Goal: Information Seeking & Learning: Compare options

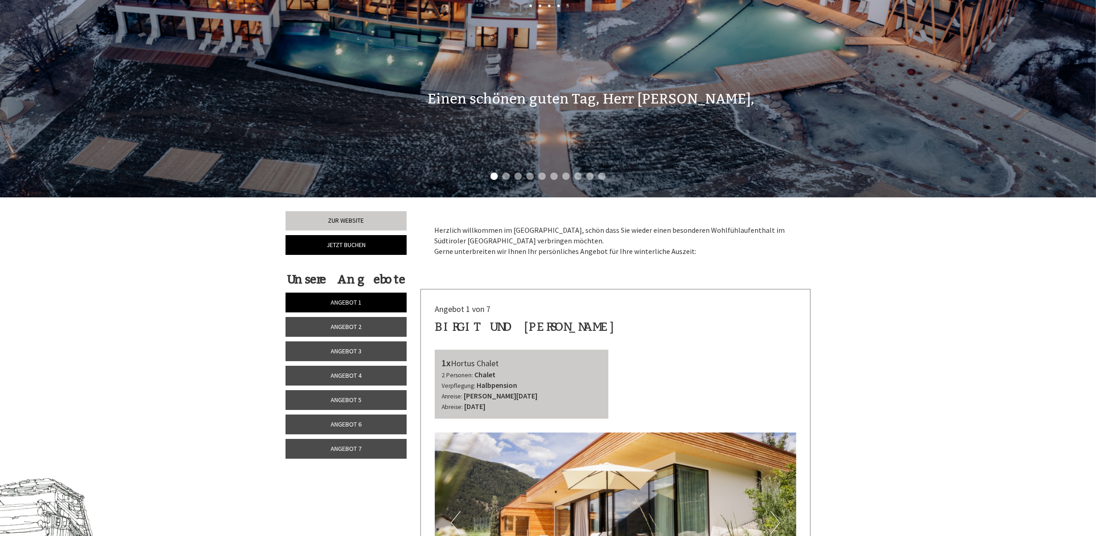
scroll to position [403, 0]
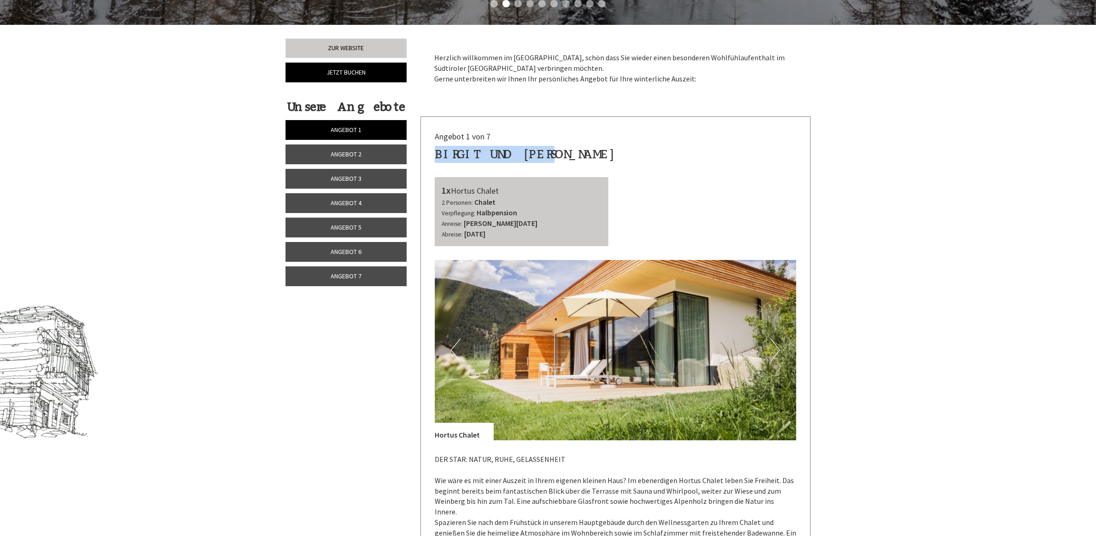
drag, startPoint x: 549, startPoint y: 152, endPoint x: 437, endPoint y: 152, distance: 112.4
click at [437, 152] on div "Birgit und [PERSON_NAME]" at bounding box center [525, 154] width 181 height 17
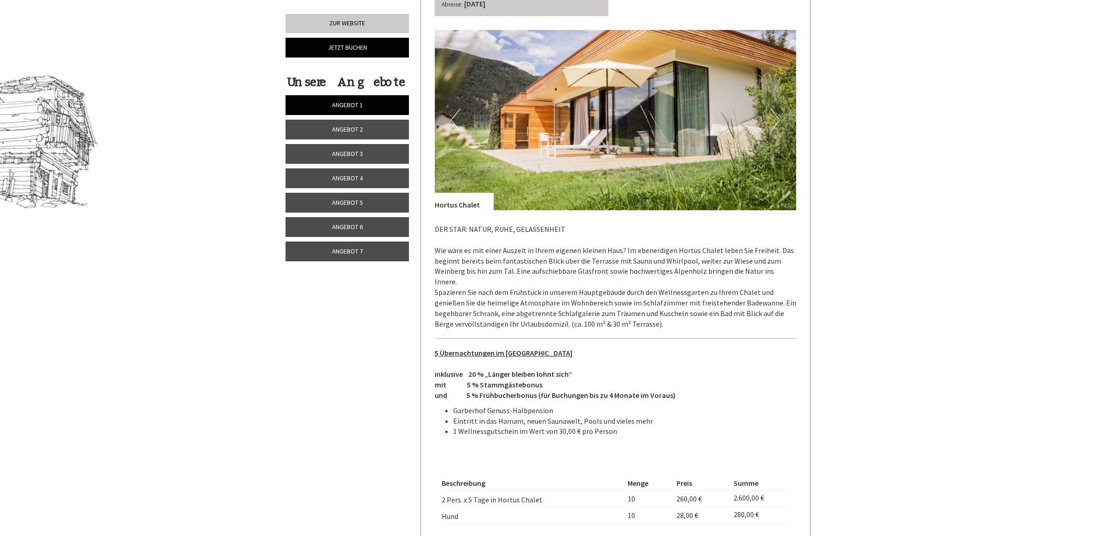
scroll to position [691, 0]
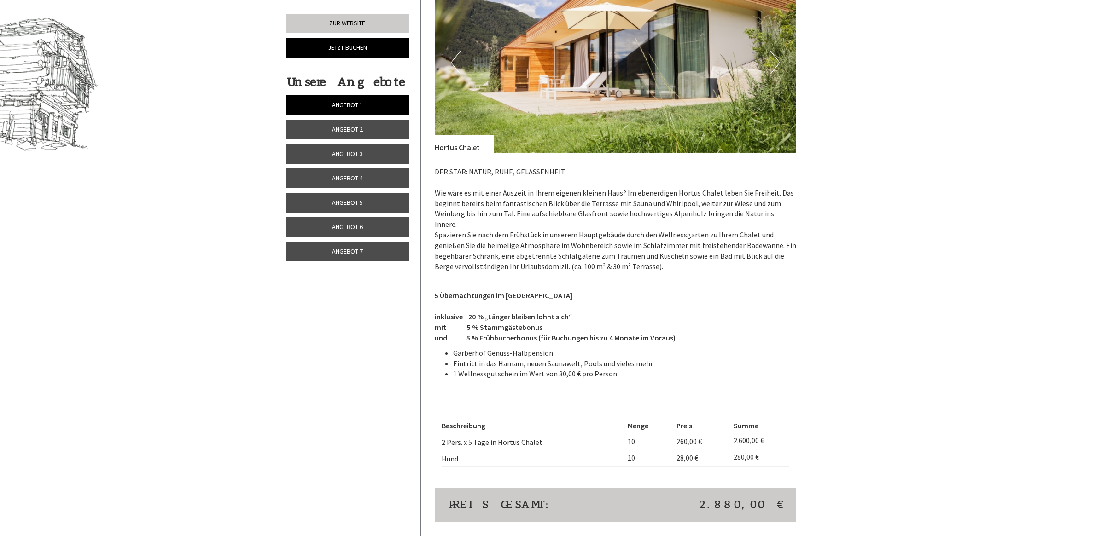
click at [359, 134] on span "Angebot 2" at bounding box center [347, 129] width 31 height 8
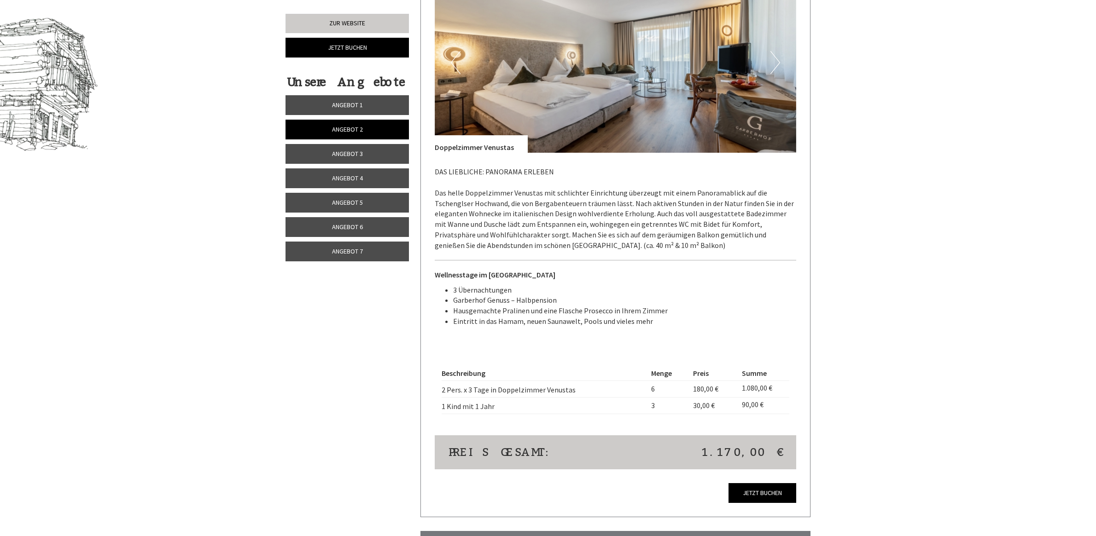
scroll to position [519, 0]
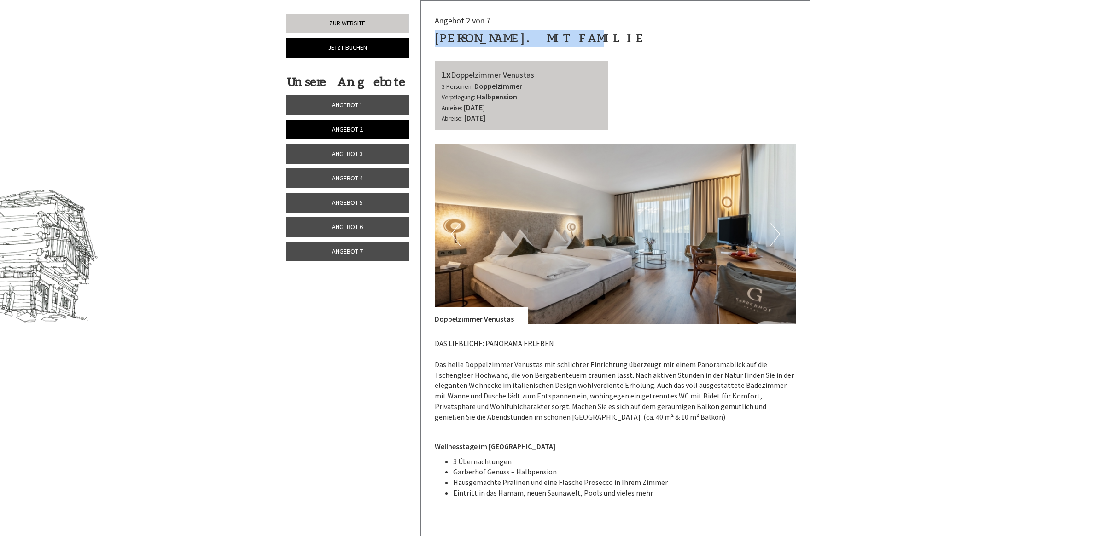
drag, startPoint x: 583, startPoint y: 41, endPoint x: 430, endPoint y: 40, distance: 152.9
click at [430, 40] on div "Angebot 2 von 7 [PERSON_NAME] Jun. mit Familie 1x Doppelzimmer Venustas 3 Perso…" at bounding box center [616, 345] width 390 height 688
copy div "[PERSON_NAME]. mit Familie"
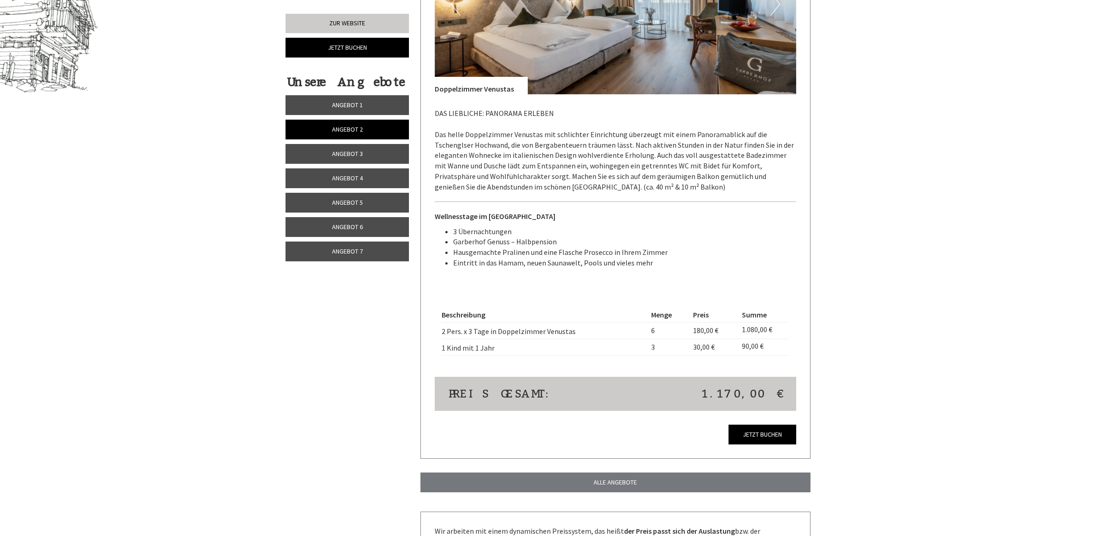
click at [350, 160] on link "Angebot 3" at bounding box center [347, 154] width 123 height 20
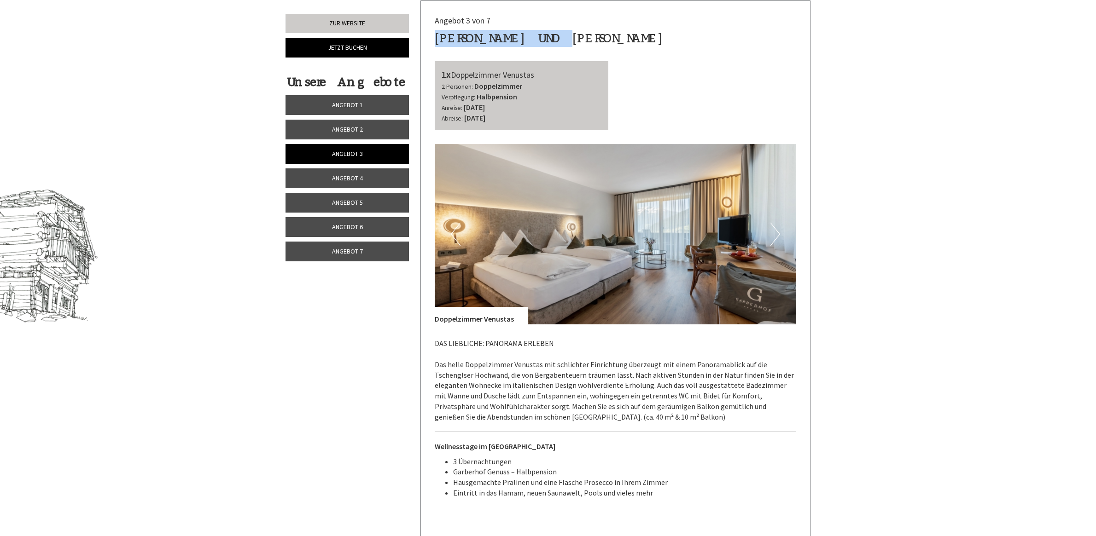
drag, startPoint x: 575, startPoint y: 38, endPoint x: 433, endPoint y: 32, distance: 141.5
click at [433, 32] on div "Angebot 3 von 7 [PERSON_NAME] und [PERSON_NAME] 1x Doppelzimmer Venustas 2 Pers…" at bounding box center [616, 345] width 390 height 688
copy div "[PERSON_NAME] und [PERSON_NAME]"
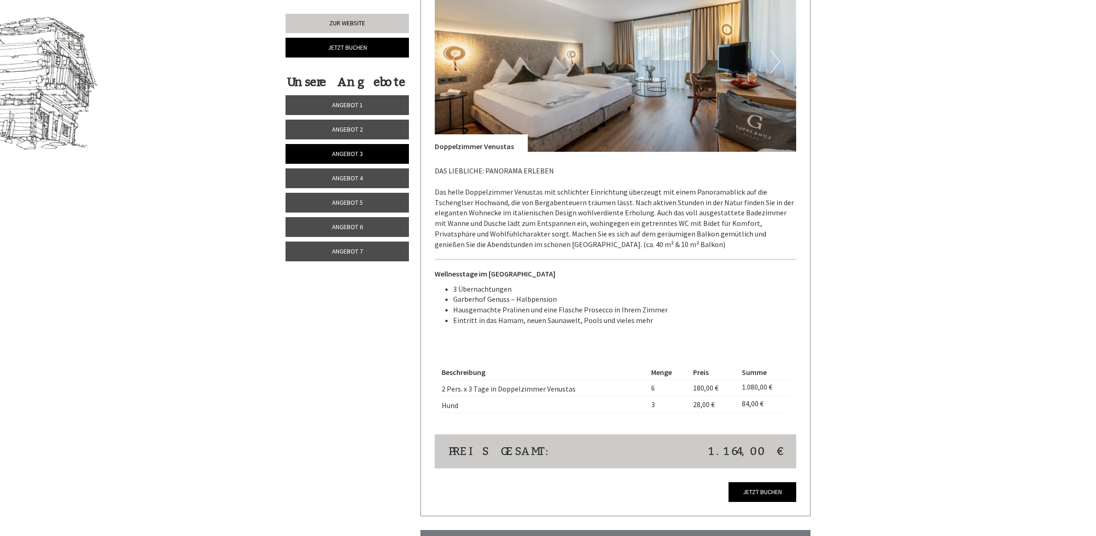
click at [344, 184] on link "Angebot 4" at bounding box center [347, 179] width 123 height 20
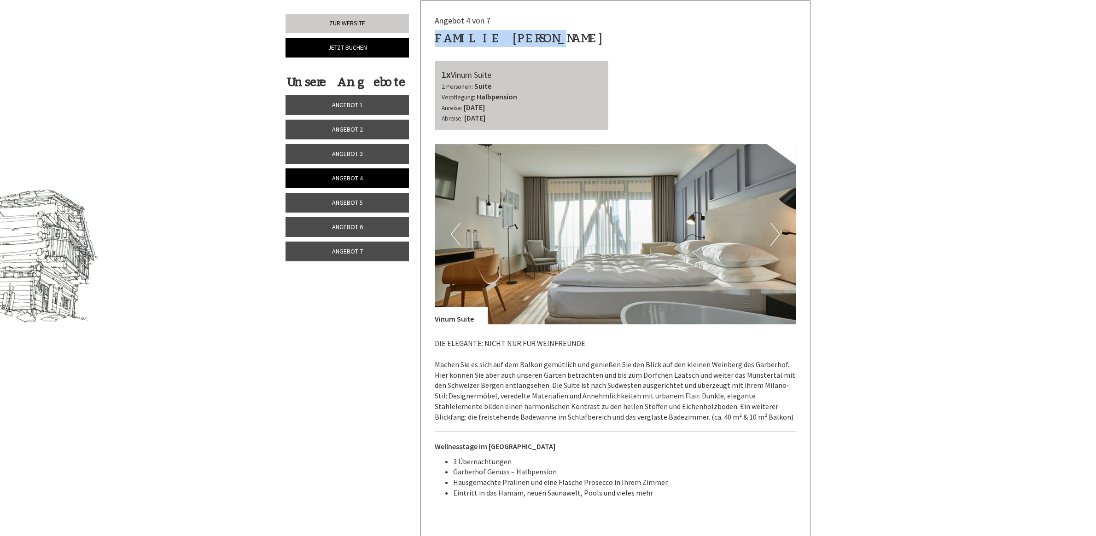
drag, startPoint x: 555, startPoint y: 35, endPoint x: 436, endPoint y: 38, distance: 119.3
click at [430, 35] on div "Angebot 4 von 7 Familie [PERSON_NAME] 1x Vinum Suite 2 Personen: Suite Verpfleg…" at bounding box center [616, 336] width 390 height 671
copy div "Familie [PERSON_NAME]"
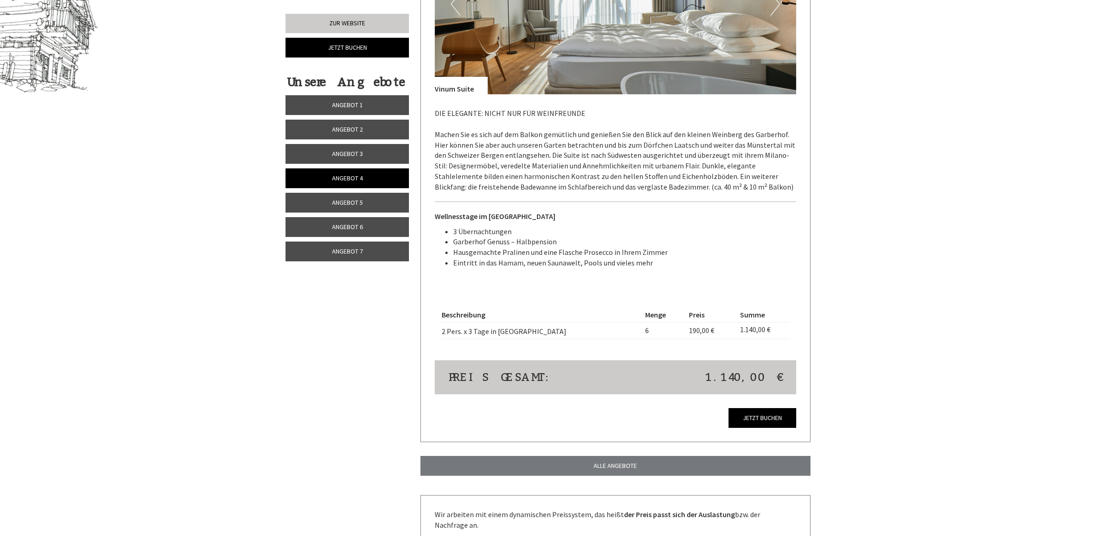
click at [332, 204] on span "Angebot 5" at bounding box center [347, 202] width 31 height 8
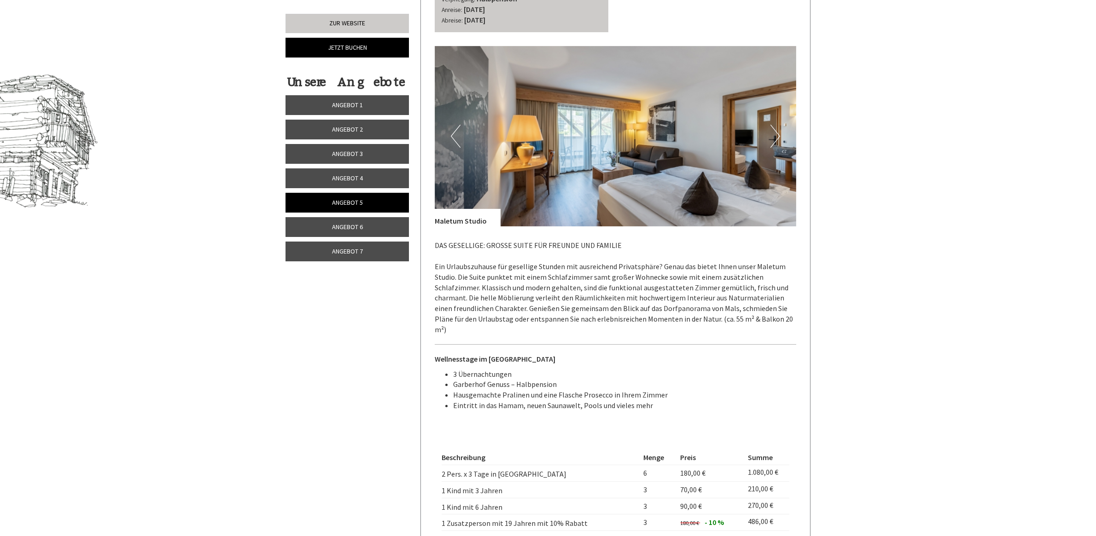
scroll to position [461, 0]
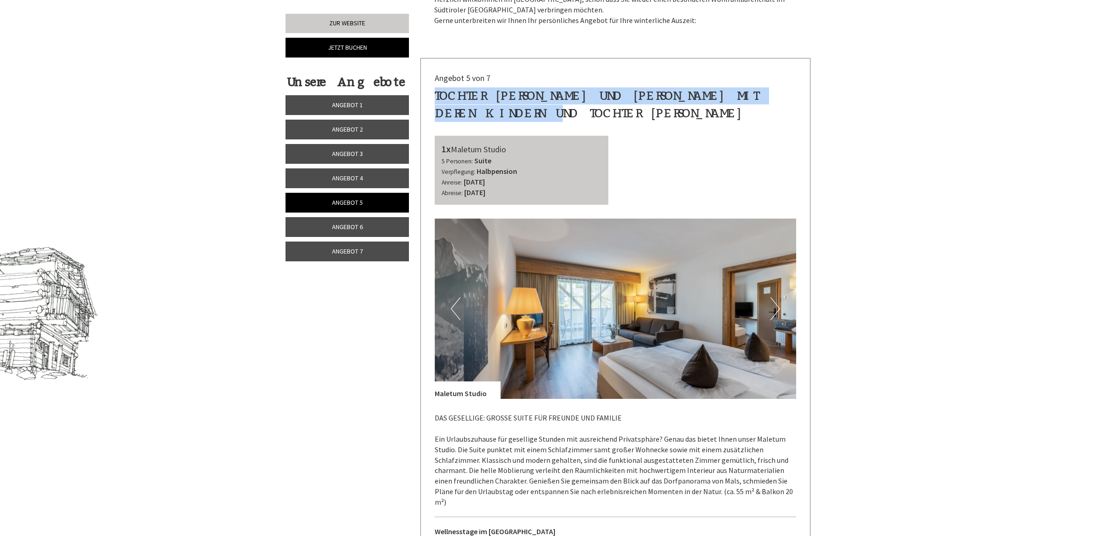
drag, startPoint x: 515, startPoint y: 106, endPoint x: 436, endPoint y: 97, distance: 79.8
click at [436, 97] on div "Tochter [PERSON_NAME] und [PERSON_NAME] mit deren Kindern und Tochter [PERSON_N…" at bounding box center [616, 104] width 362 height 34
copy div "Tochter [PERSON_NAME] und [PERSON_NAME] mit deren Kindern und Tochter [PERSON_N…"
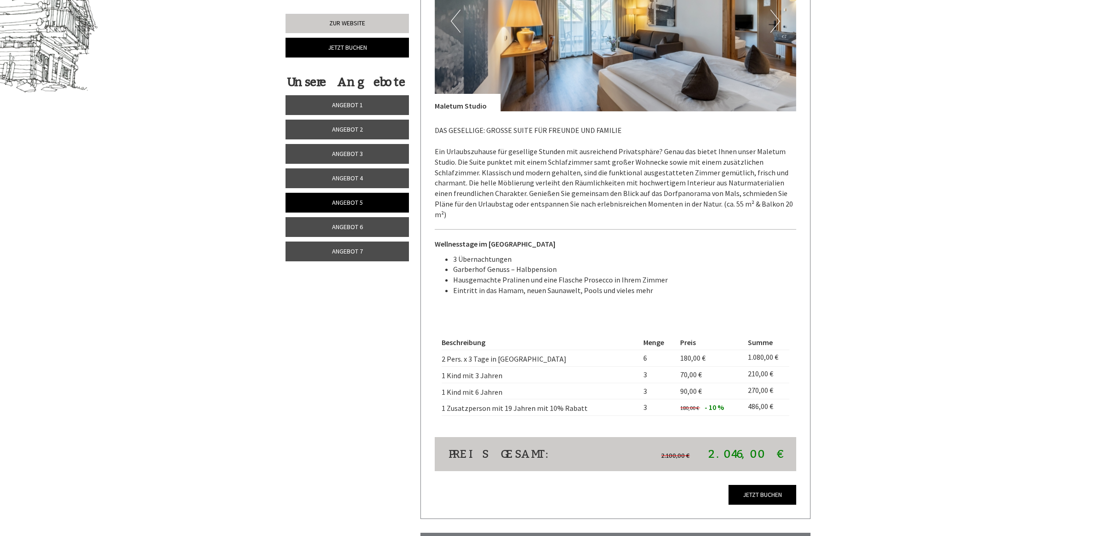
scroll to position [864, 0]
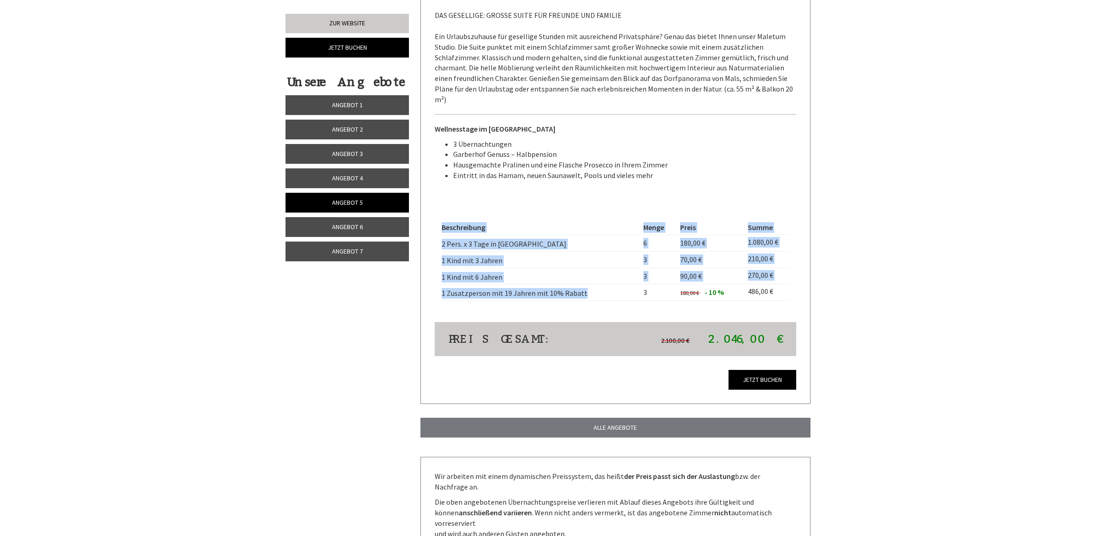
drag, startPoint x: 590, startPoint y: 284, endPoint x: 435, endPoint y: 290, distance: 155.3
click at [435, 290] on div "Beschreibung Menge Preis Summe 2 Pers. x 3 Tage in [GEOGRAPHIC_DATA] 6 180,00 €…" at bounding box center [616, 260] width 362 height 123
drag, startPoint x: 435, startPoint y: 290, endPoint x: 579, endPoint y: 288, distance: 144.2
click at [579, 288] on td "1 Zusatzperson mit 19 Jahren mit 10% Rabatt" at bounding box center [541, 293] width 198 height 17
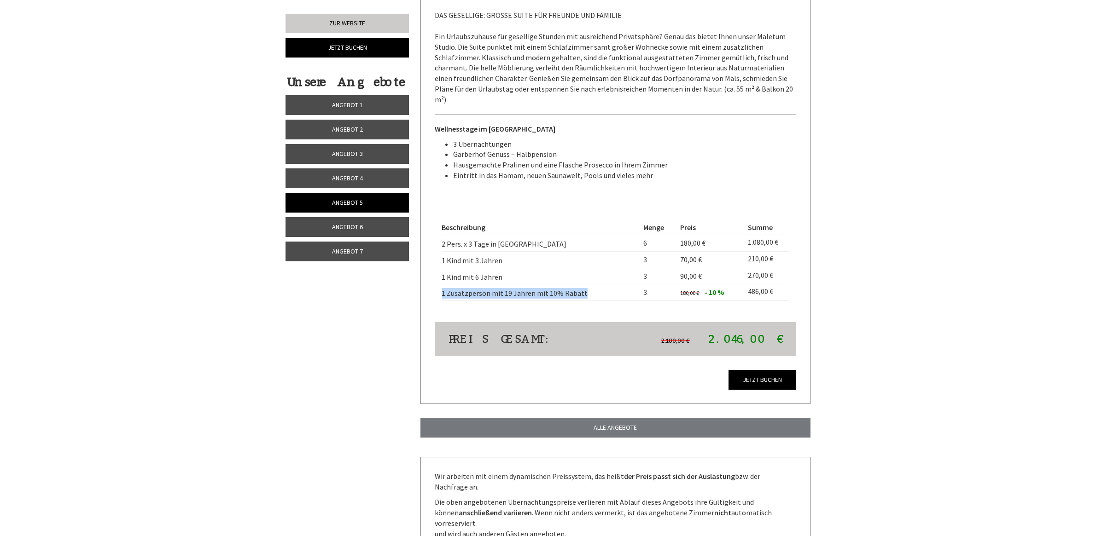
drag, startPoint x: 592, startPoint y: 286, endPoint x: 443, endPoint y: 286, distance: 149.7
click at [443, 286] on td "1 Zusatzperson mit 19 Jahren mit 10% Rabatt" at bounding box center [541, 293] width 198 height 17
copy td "1 Zusatzperson mit 19 Jahren mit 10% Rabatt"
click at [349, 224] on span "Angebot 6" at bounding box center [347, 227] width 31 height 8
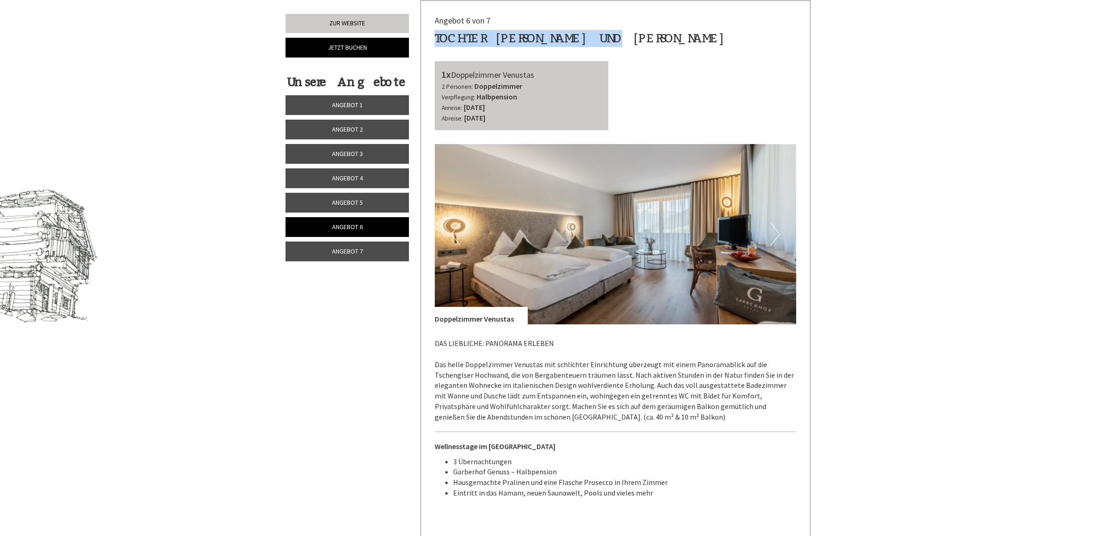
drag, startPoint x: 622, startPoint y: 38, endPoint x: 431, endPoint y: 38, distance: 190.7
click at [431, 38] on div "Angebot 6 von 7 Tochter [PERSON_NAME] und [PERSON_NAME] 1x Doppelzimmer Venusta…" at bounding box center [616, 336] width 390 height 671
copy div "Tochter [PERSON_NAME] und [PERSON_NAME]"
click at [342, 205] on span "Angebot 5" at bounding box center [347, 202] width 31 height 8
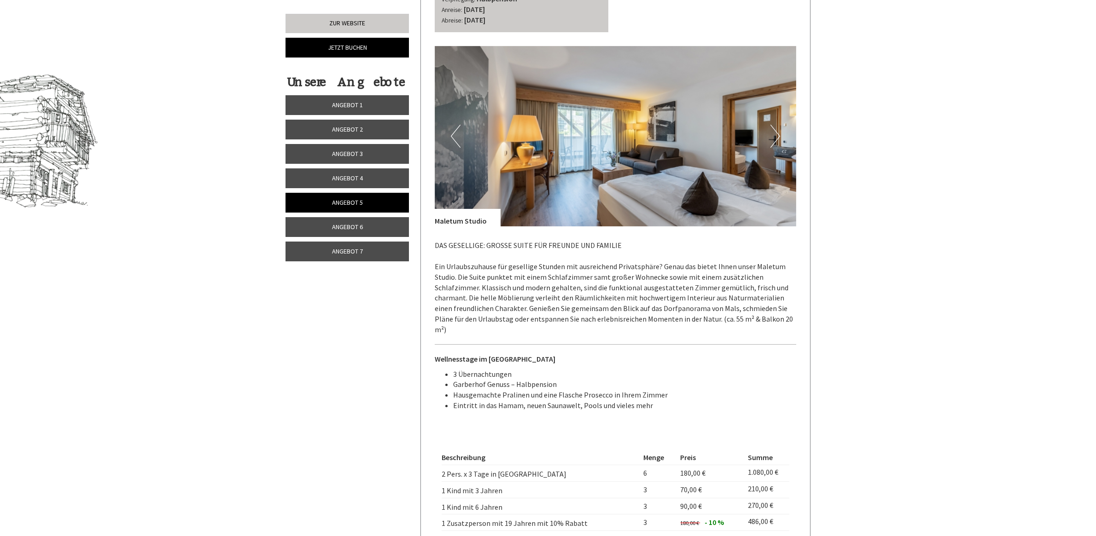
scroll to position [692, 0]
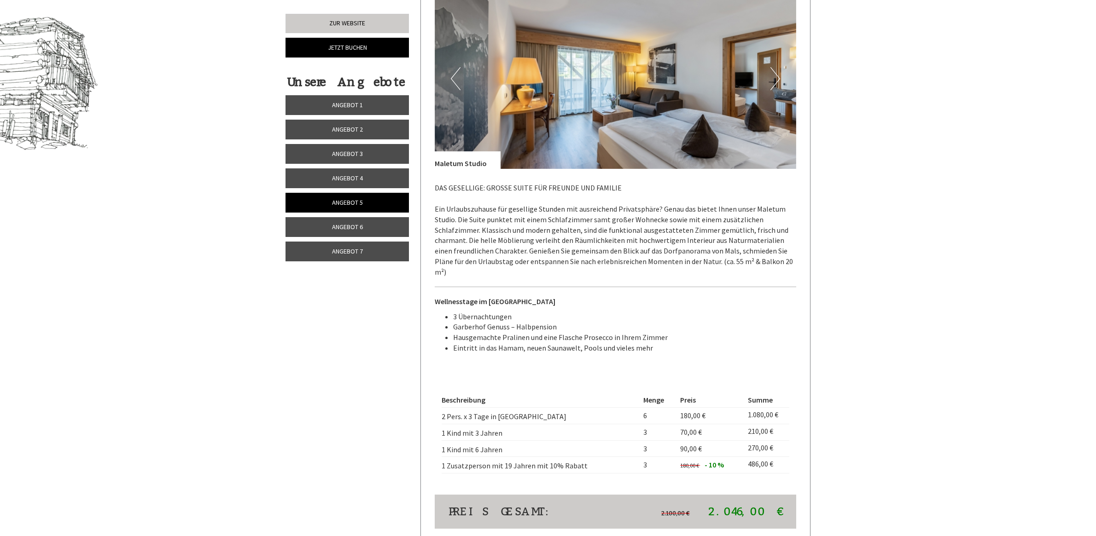
click at [357, 222] on link "Angebot 6" at bounding box center [347, 227] width 123 height 20
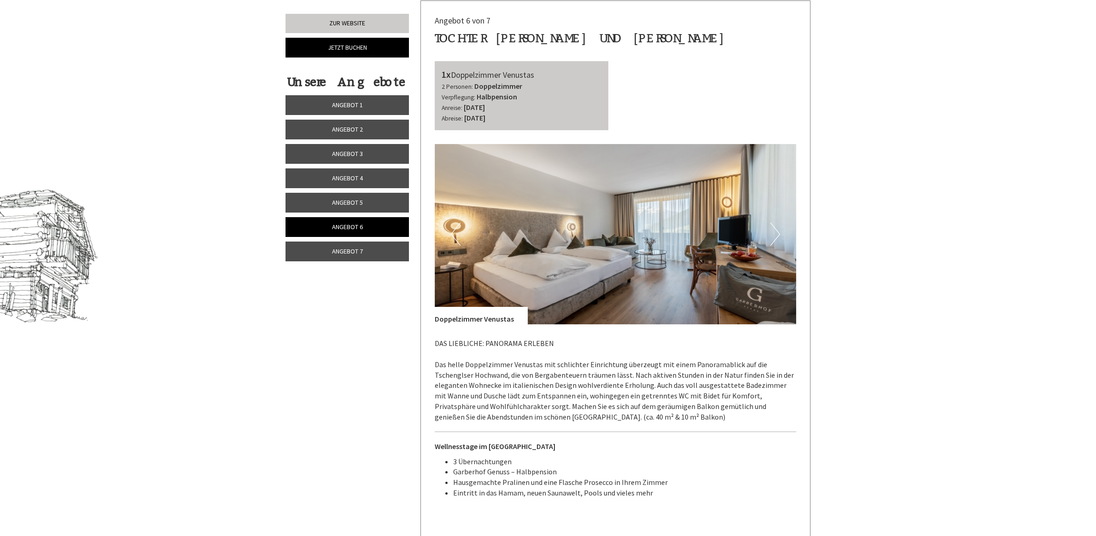
click at [629, 52] on div "Angebot 6 von 7 Tochter [PERSON_NAME] und [PERSON_NAME] 1x Doppelzimmer Venusta…" at bounding box center [616, 336] width 390 height 671
drag, startPoint x: 628, startPoint y: 42, endPoint x: 412, endPoint y: 37, distance: 215.6
copy div "Tochter [PERSON_NAME] und [PERSON_NAME]"
click at [374, 254] on link "Angebot 7" at bounding box center [347, 252] width 123 height 20
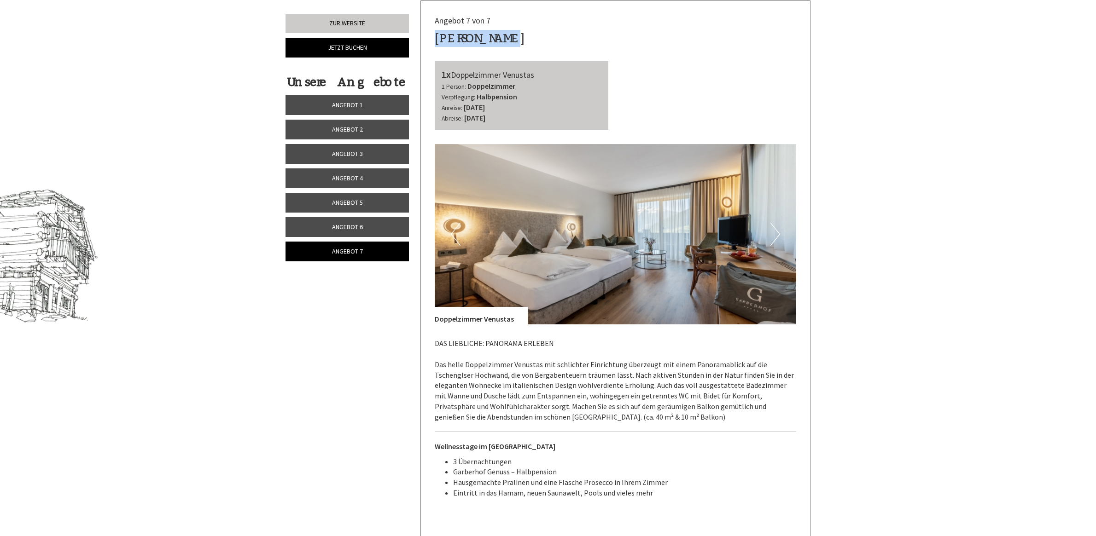
drag, startPoint x: 524, startPoint y: 41, endPoint x: 432, endPoint y: 42, distance: 92.1
click at [432, 42] on div "Angebot 7 von 7 [PERSON_NAME] 1x Doppelzimmer Venustas 1 Person: Doppelzimmer V…" at bounding box center [616, 336] width 390 height 671
copy div "[PERSON_NAME]"
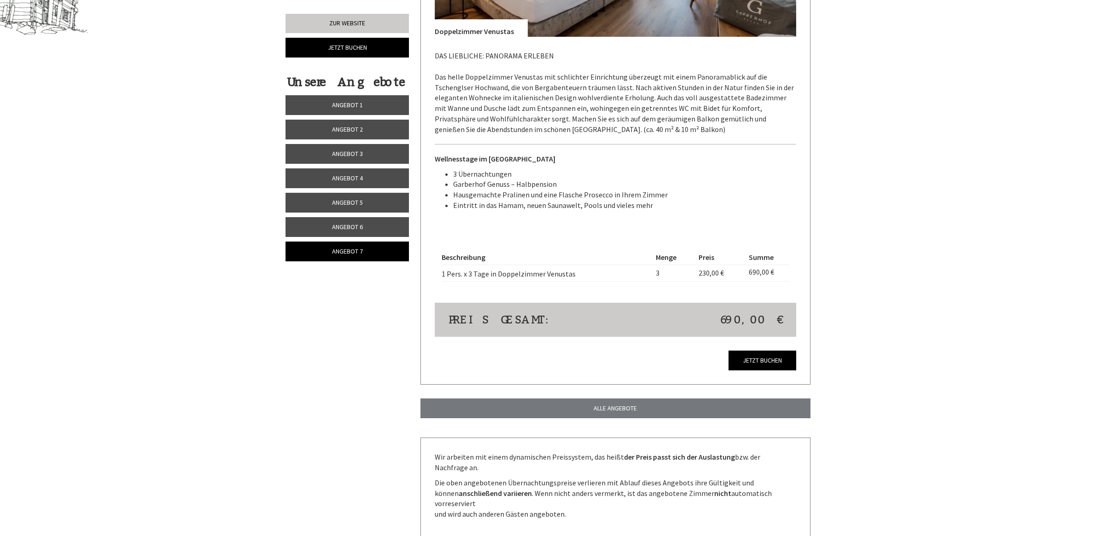
scroll to position [577, 0]
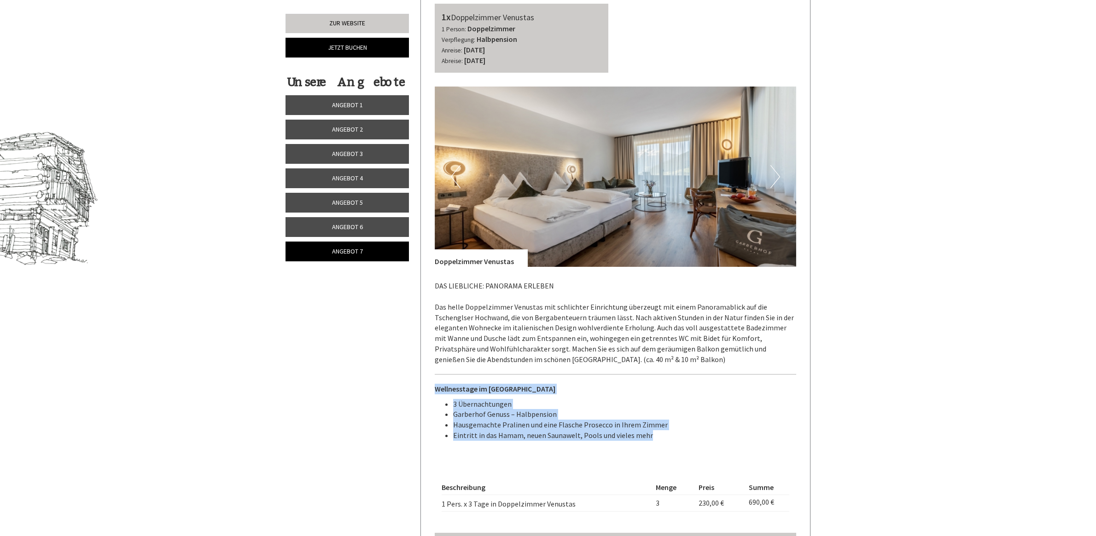
drag, startPoint x: 597, startPoint y: 429, endPoint x: 424, endPoint y: 386, distance: 178.4
click at [424, 386] on div "Angebot 7 von 7 [PERSON_NAME] 1x Doppelzimmer Venustas 1 Person: Doppelzimmer V…" at bounding box center [616, 278] width 390 height 671
copy div "Wellnesstage im Garberhof 3 Übernachtungen Garberhof Genuss – Halbpension Hausg…"
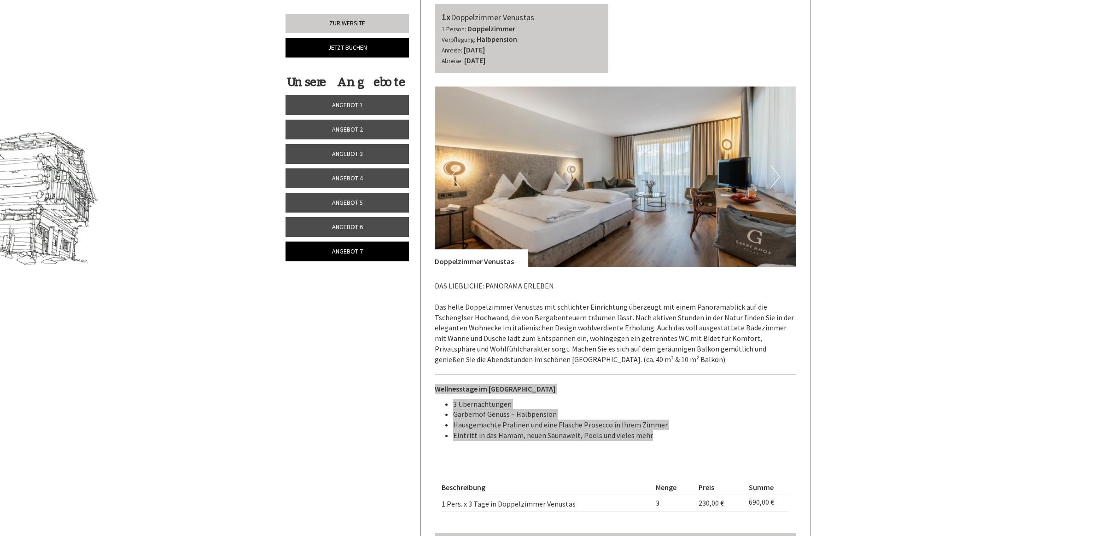
scroll to position [519, 0]
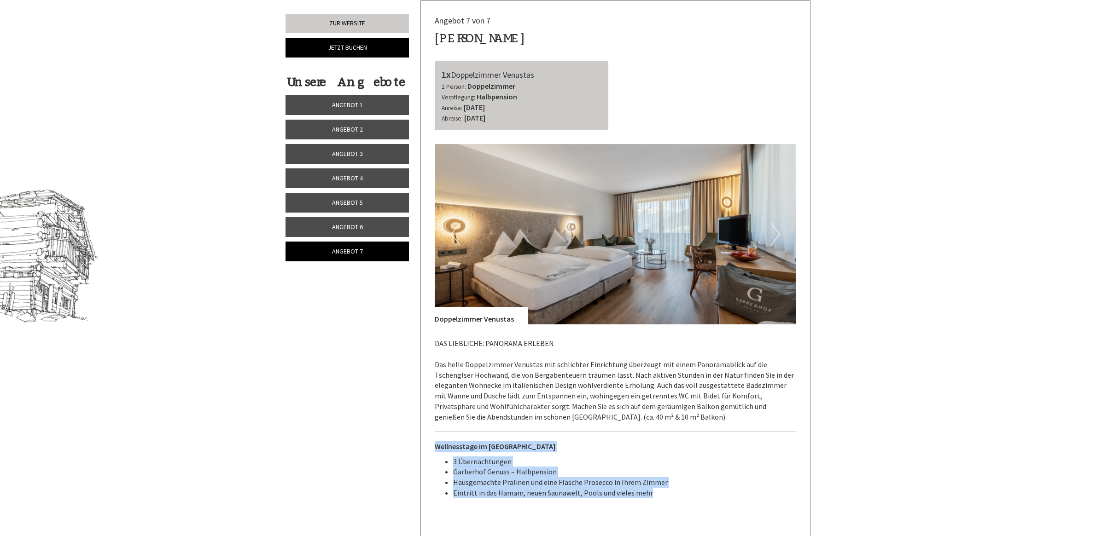
click at [357, 109] on span "Angebot 1" at bounding box center [347, 105] width 31 height 8
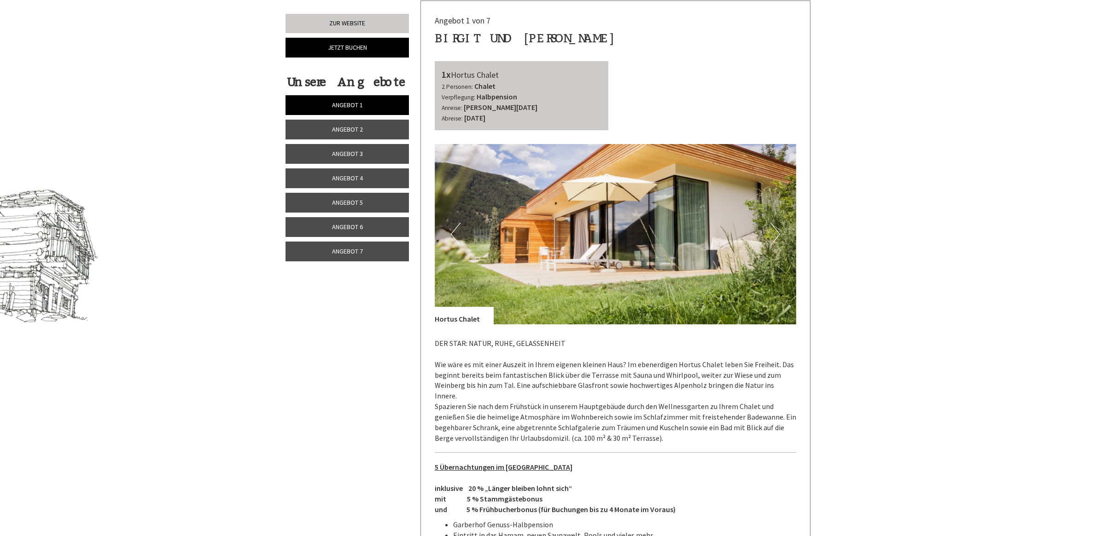
scroll to position [749, 0]
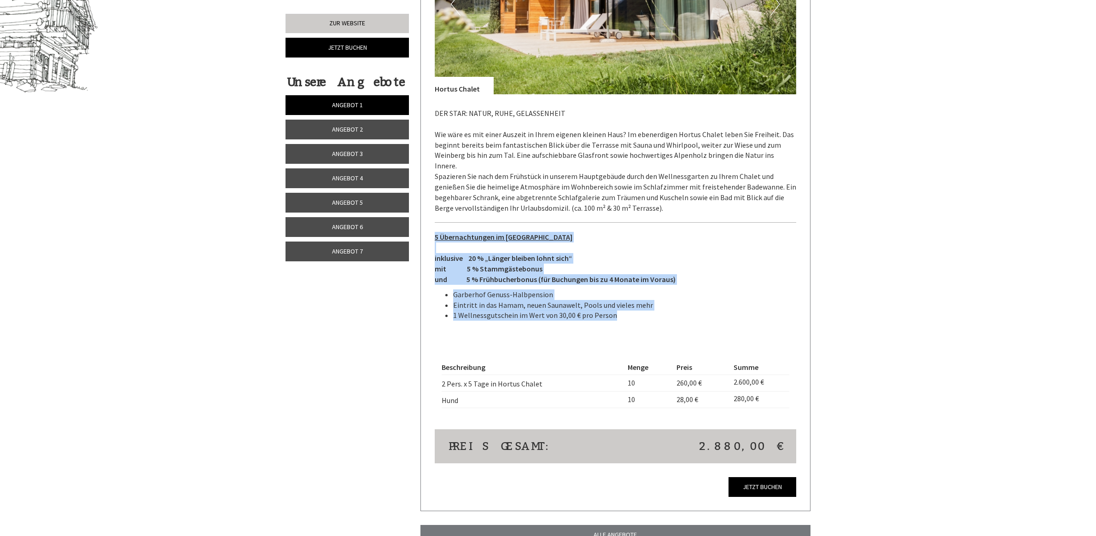
drag, startPoint x: 615, startPoint y: 307, endPoint x: 433, endPoint y: 228, distance: 198.4
click at [433, 228] on div "Angebot 1 von 7 [PERSON_NAME] und [PERSON_NAME] 1x Hortus Chalet 2 Personen: Ch…" at bounding box center [616, 141] width 390 height 741
copy div "5 Übernachtungen im Garberhof inklusive 20 % „Länger bleiben lohnt sich“ mit 5 …"
